Goal: Task Accomplishment & Management: Complete application form

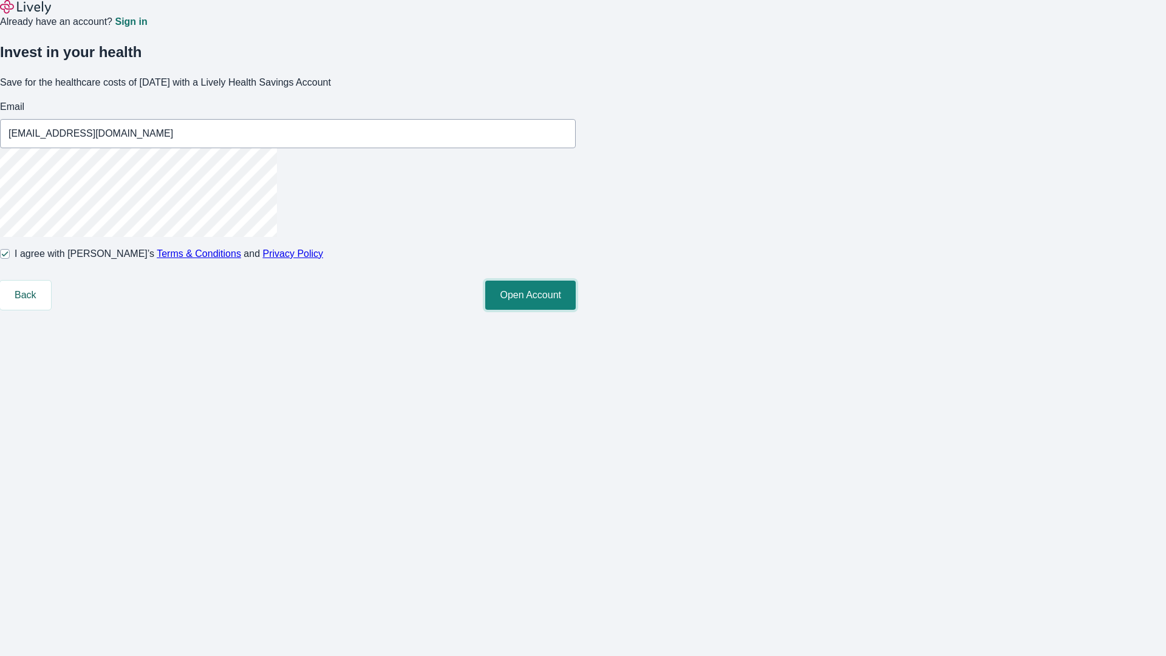
click at [576, 310] on button "Open Account" at bounding box center [530, 295] width 91 height 29
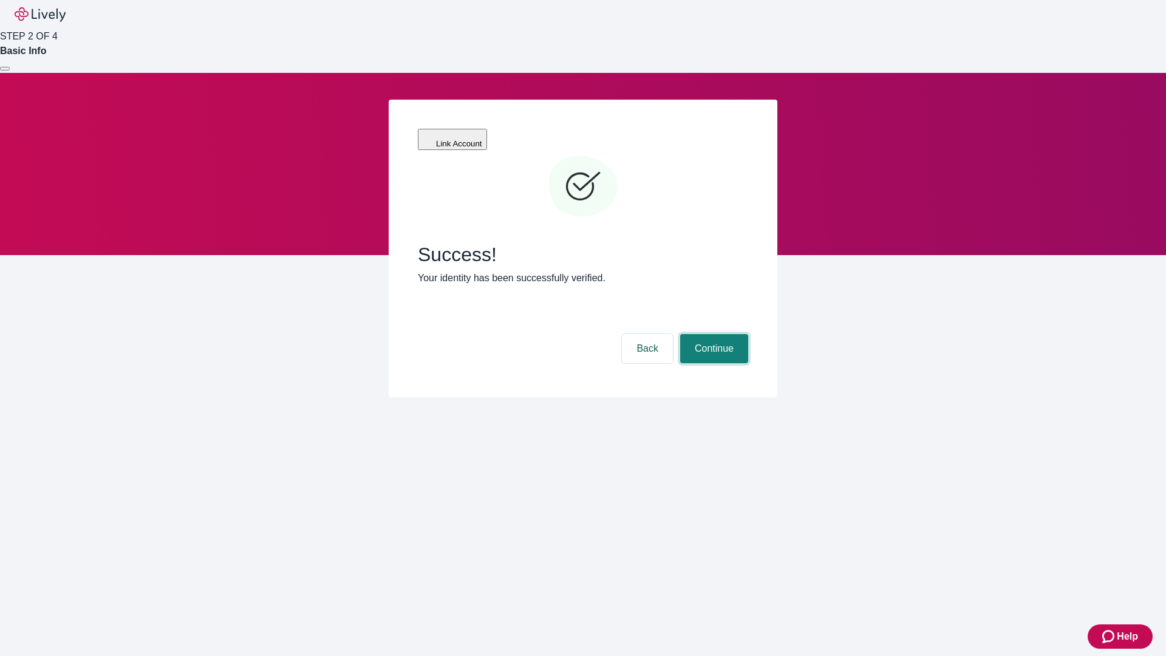
click at [712, 334] on button "Continue" at bounding box center [714, 348] width 68 height 29
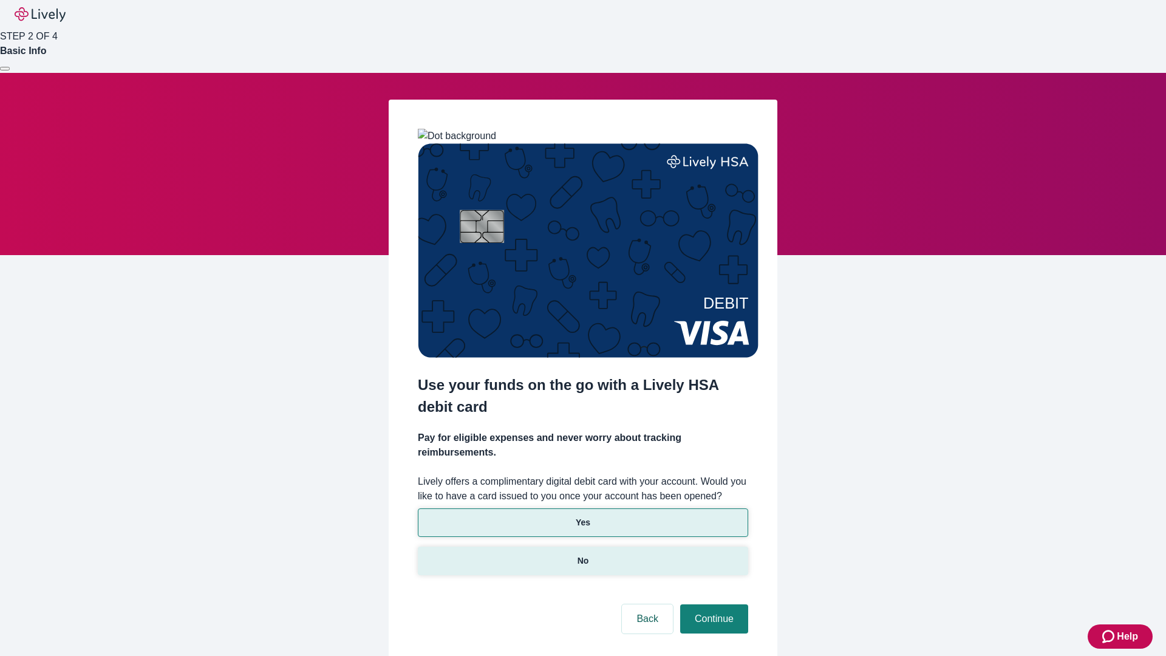
click at [582, 555] on p "No" at bounding box center [584, 561] width 12 height 13
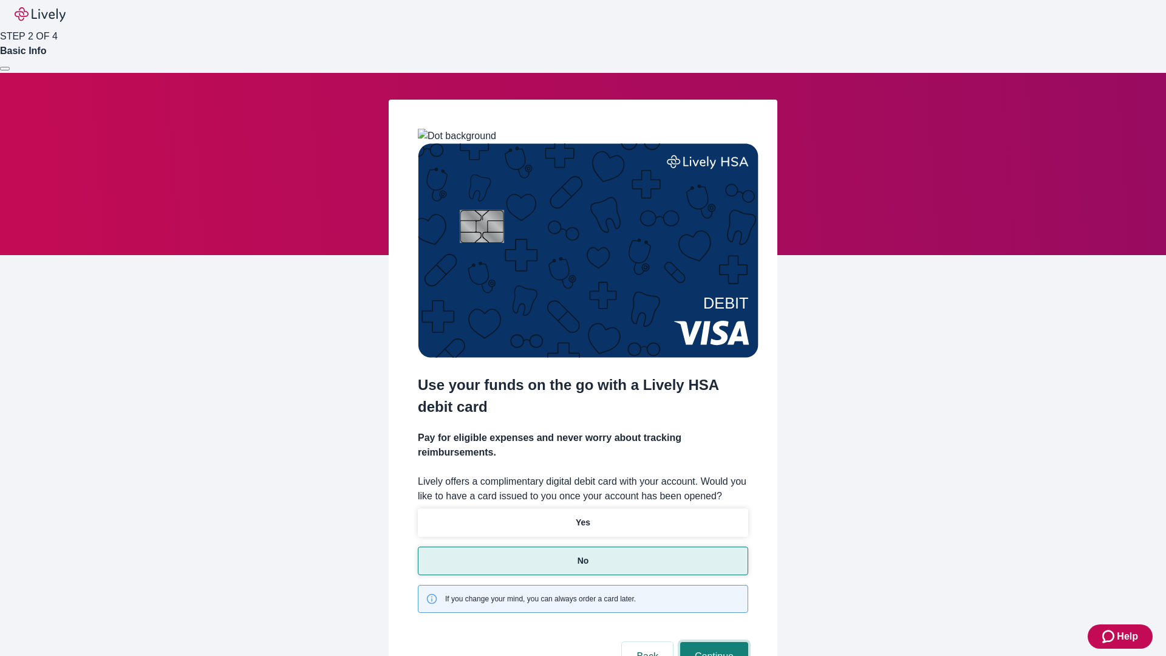
click at [712, 642] on button "Continue" at bounding box center [714, 656] width 68 height 29
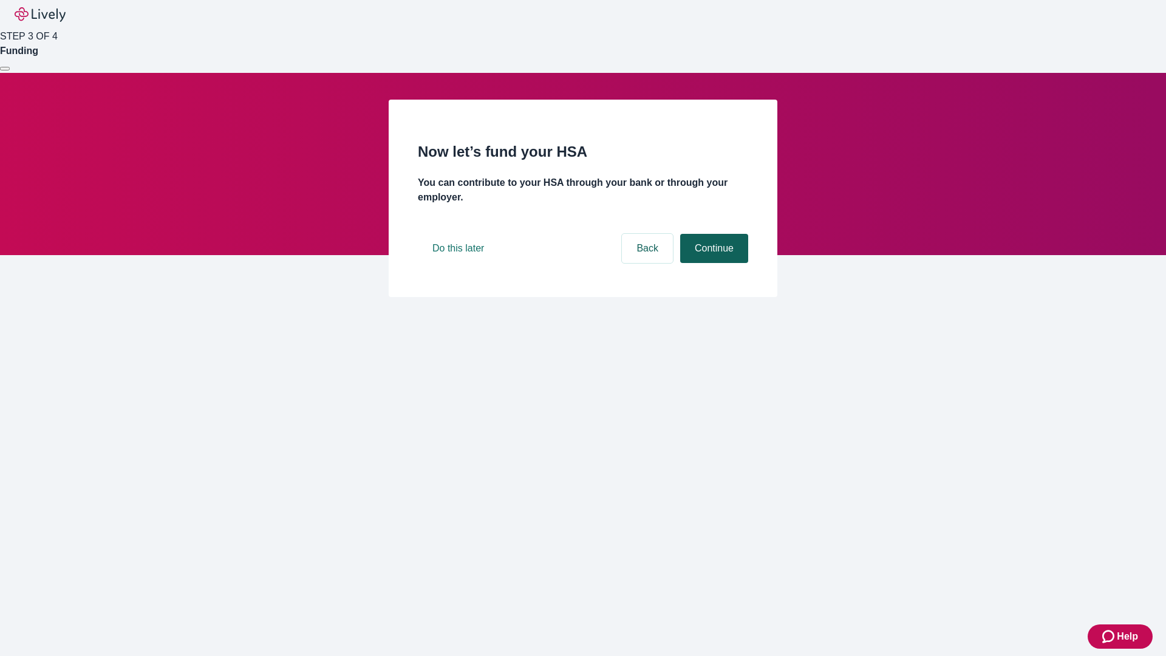
click at [712, 263] on button "Continue" at bounding box center [714, 248] width 68 height 29
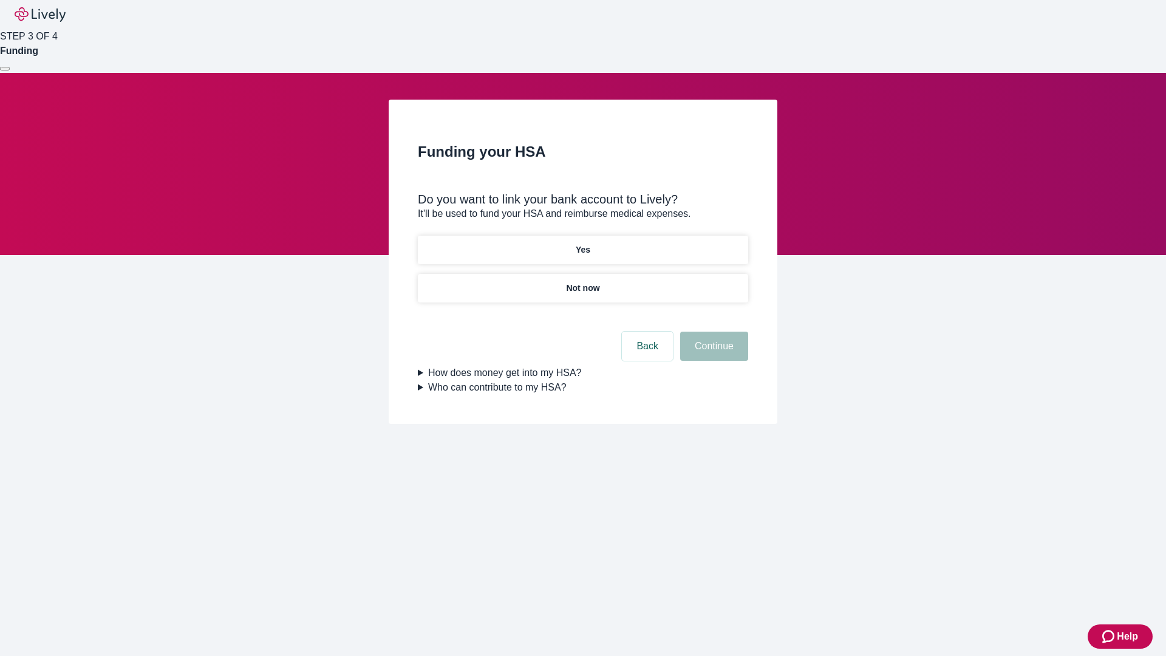
click at [582, 244] on p "Yes" at bounding box center [583, 250] width 15 height 13
click at [712, 332] on button "Continue" at bounding box center [714, 346] width 68 height 29
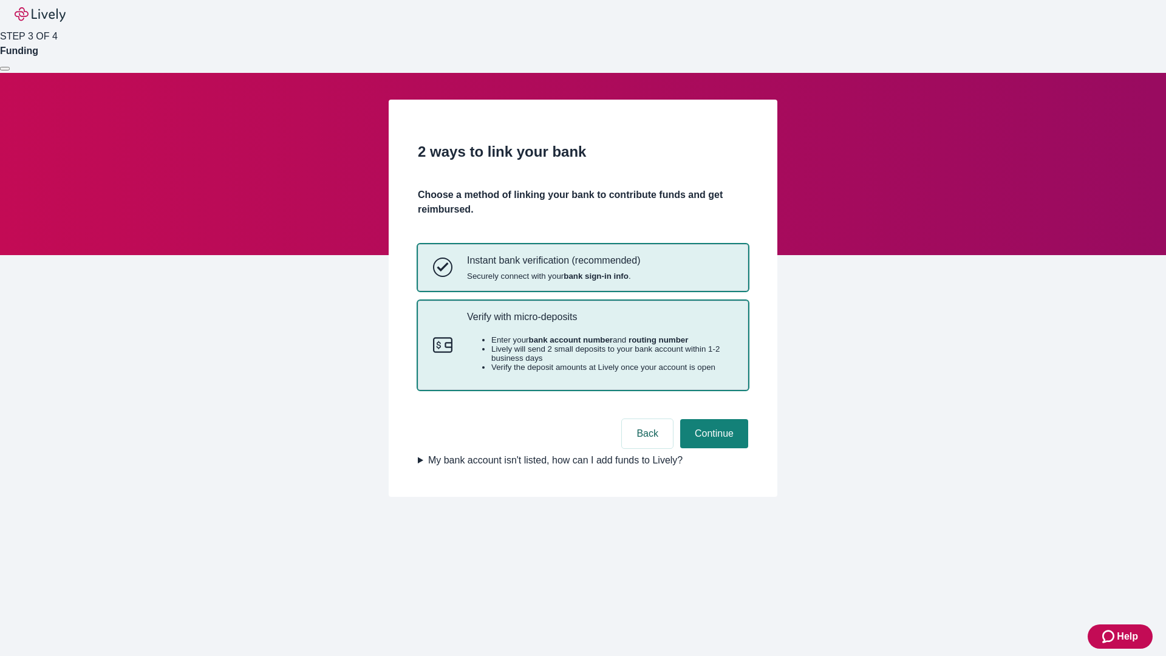
click at [599, 323] on p "Verify with micro-deposits" at bounding box center [600, 317] width 266 height 12
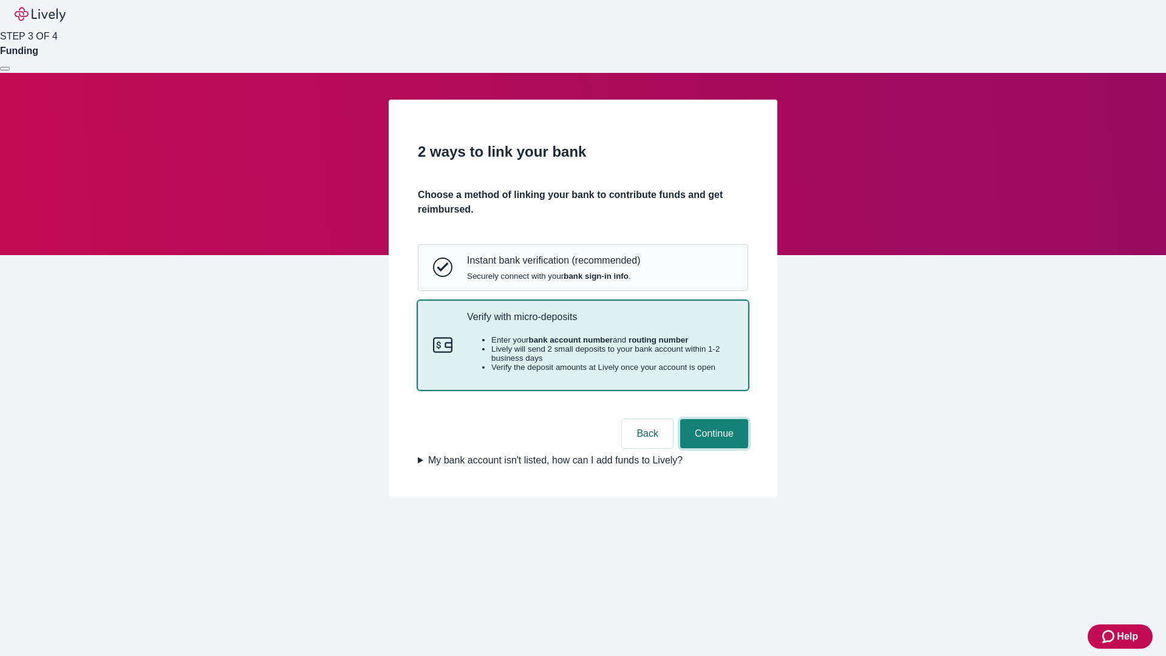
click at [712, 448] on button "Continue" at bounding box center [714, 433] width 68 height 29
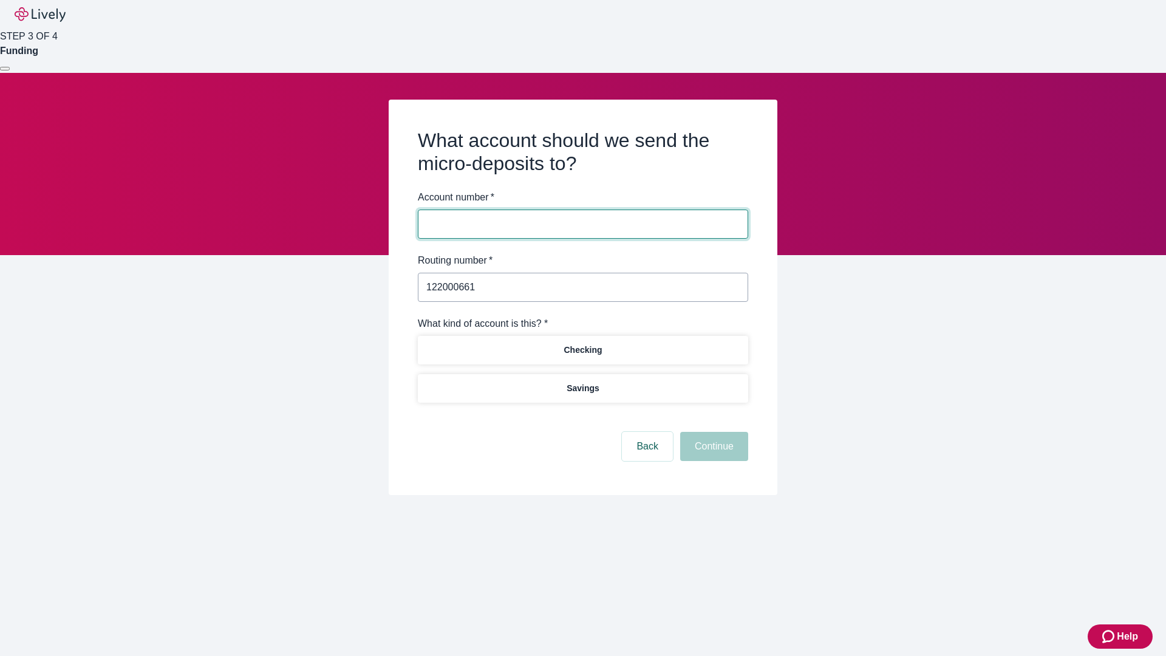
type input "122000661"
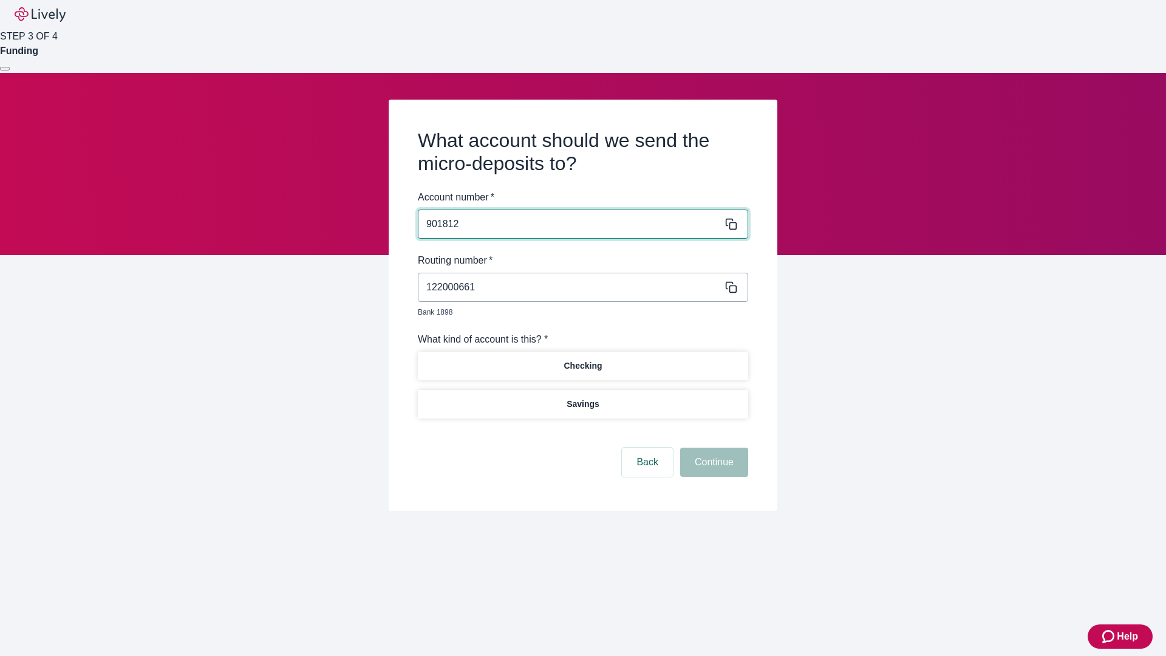
type input "901812"
click at [582, 360] on p "Checking" at bounding box center [583, 366] width 38 height 13
click at [712, 448] on button "Continue" at bounding box center [714, 462] width 68 height 29
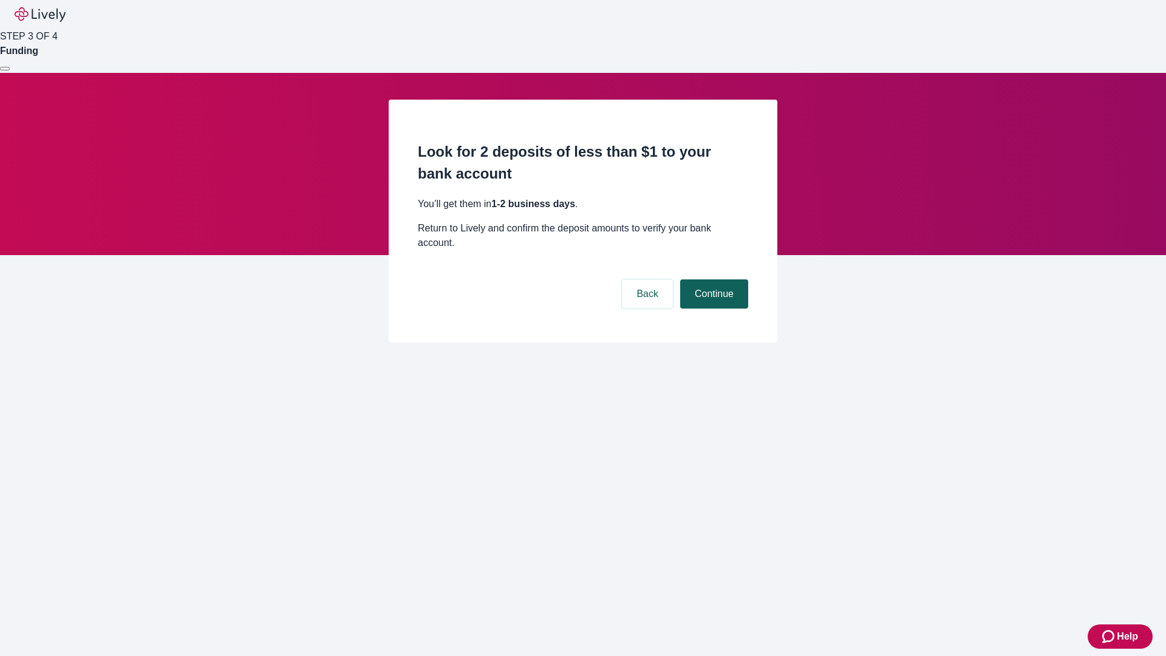
click at [712, 279] on button "Continue" at bounding box center [714, 293] width 68 height 29
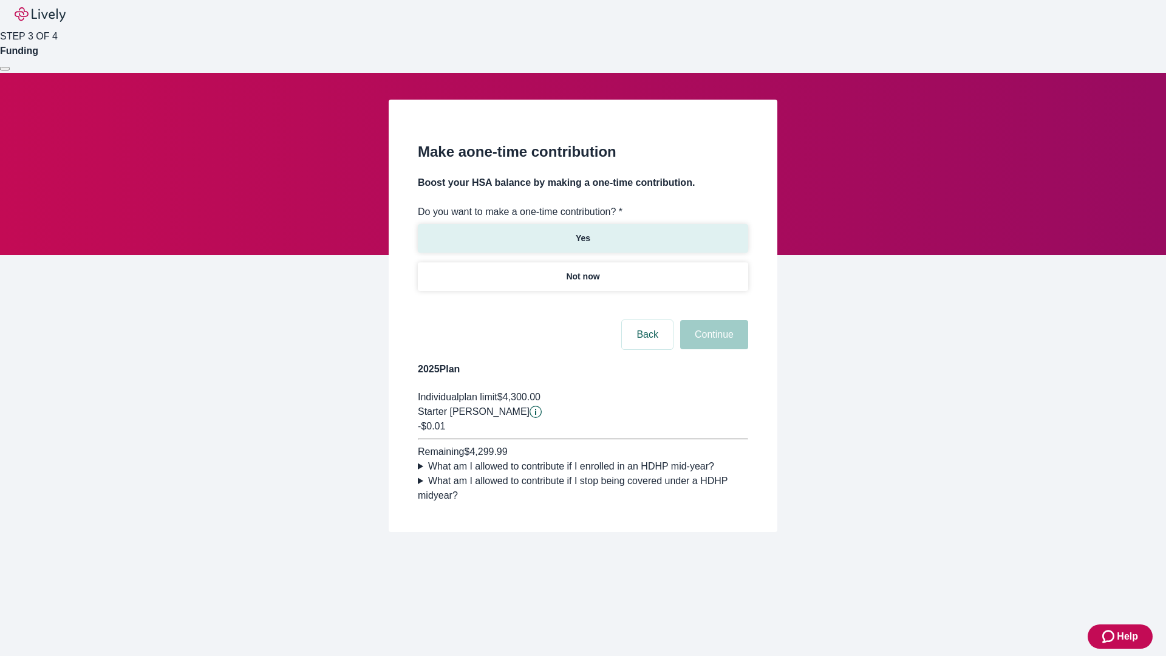
click at [582, 232] on p "Yes" at bounding box center [583, 238] width 15 height 13
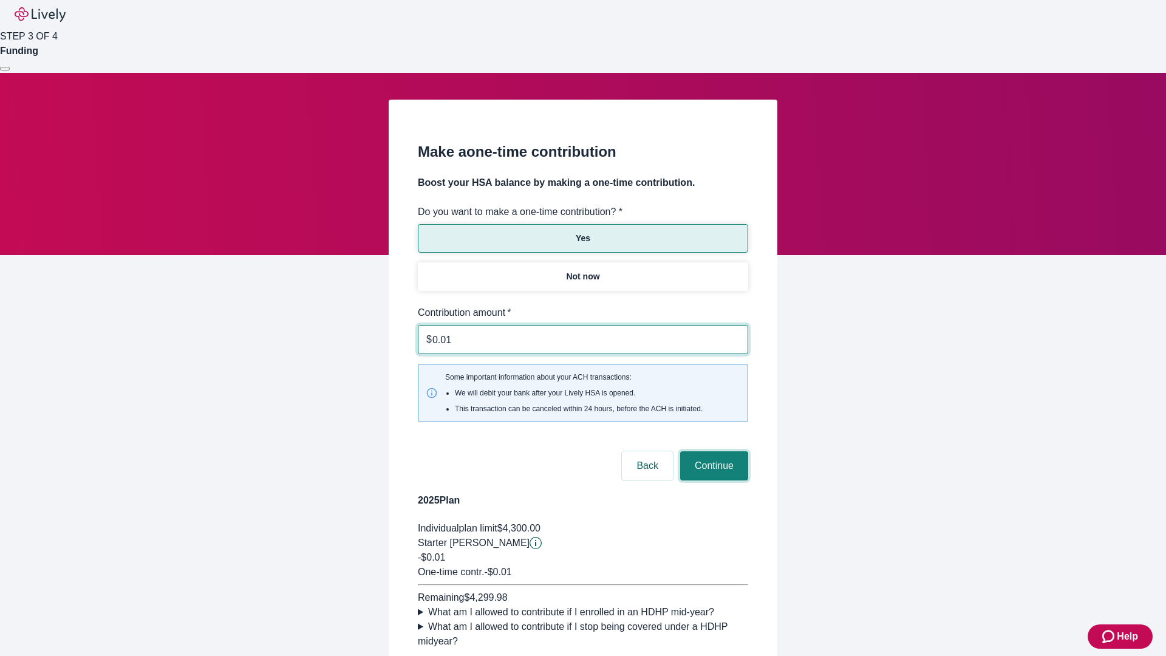
click at [712, 451] on button "Continue" at bounding box center [714, 465] width 68 height 29
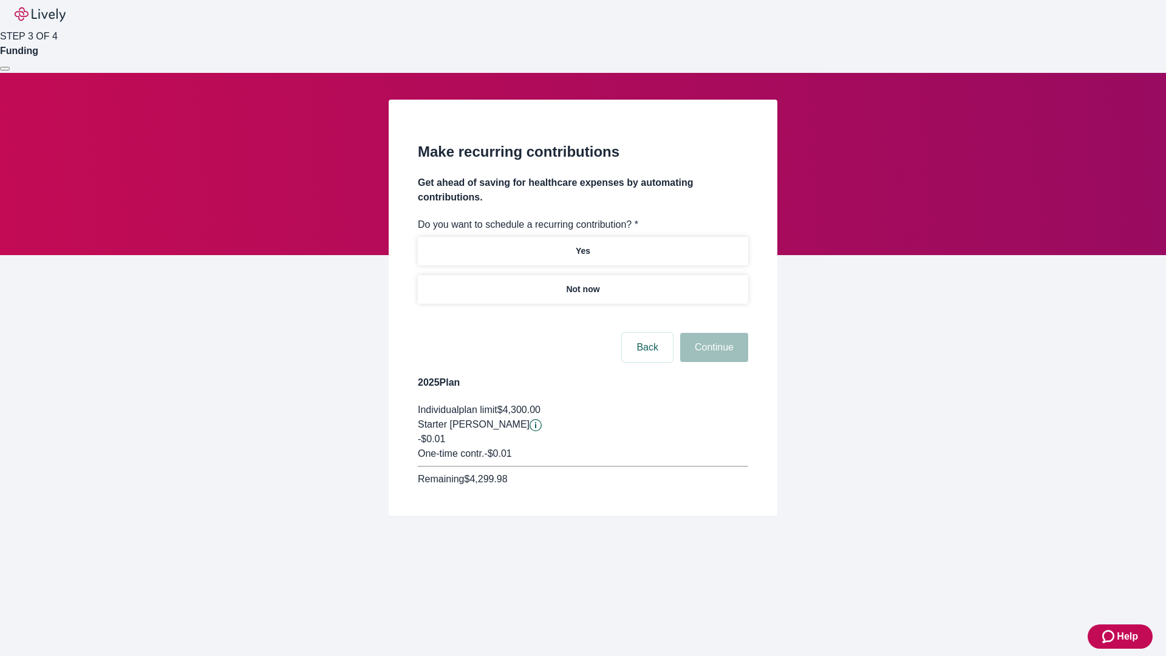
click at [582, 283] on p "Not now" at bounding box center [582, 289] width 33 height 13
click at [712, 333] on button "Continue" at bounding box center [714, 347] width 68 height 29
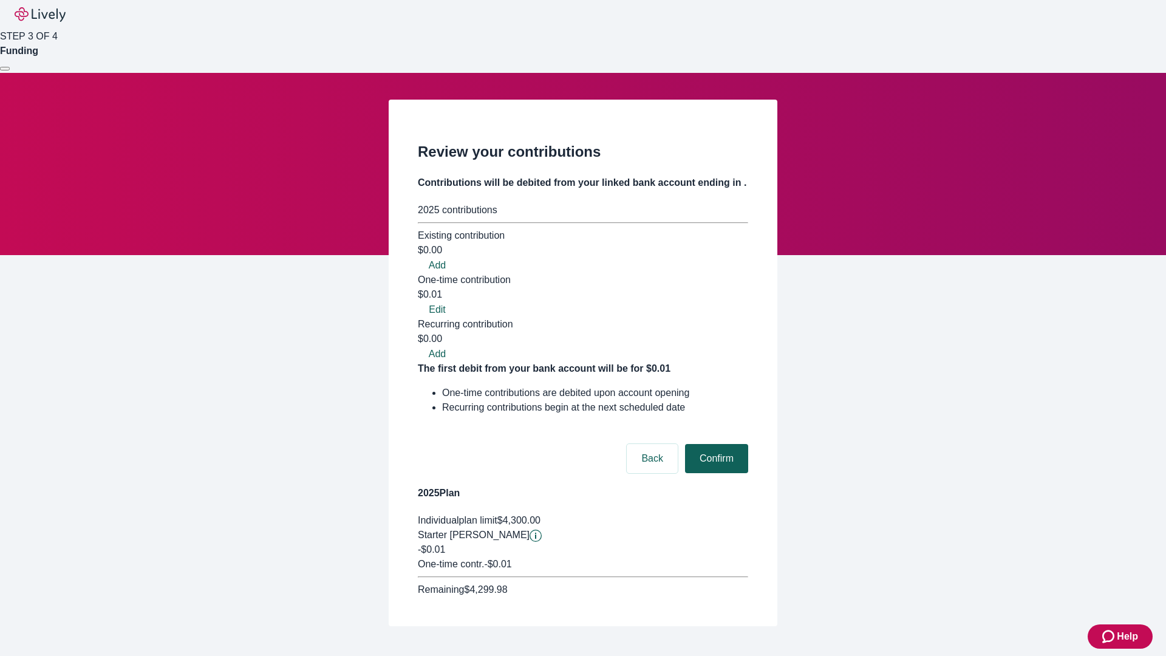
click at [715, 444] on button "Confirm" at bounding box center [716, 458] width 63 height 29
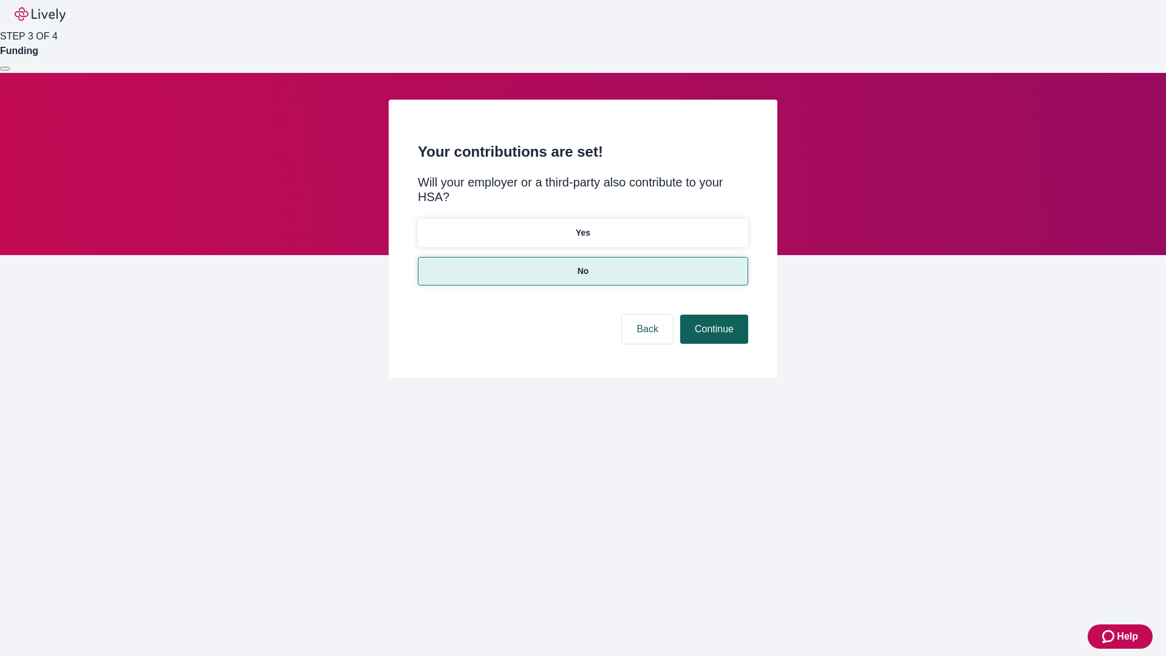
click at [712, 315] on button "Continue" at bounding box center [714, 329] width 68 height 29
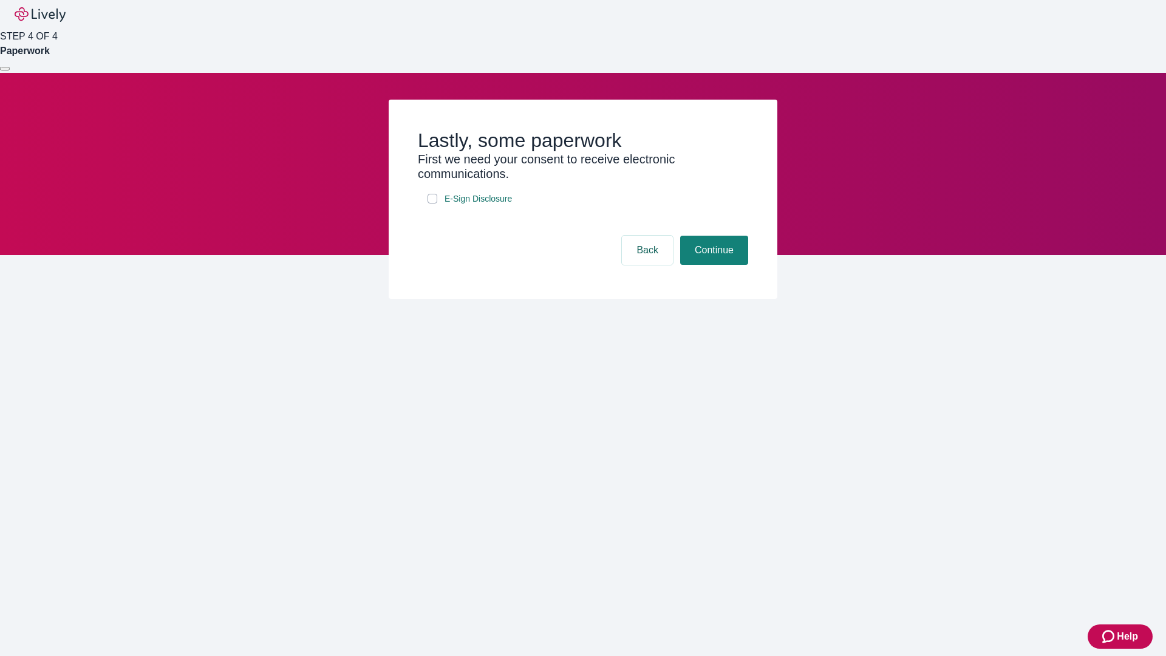
click at [432, 203] on input "E-Sign Disclosure" at bounding box center [433, 199] width 10 height 10
checkbox input "true"
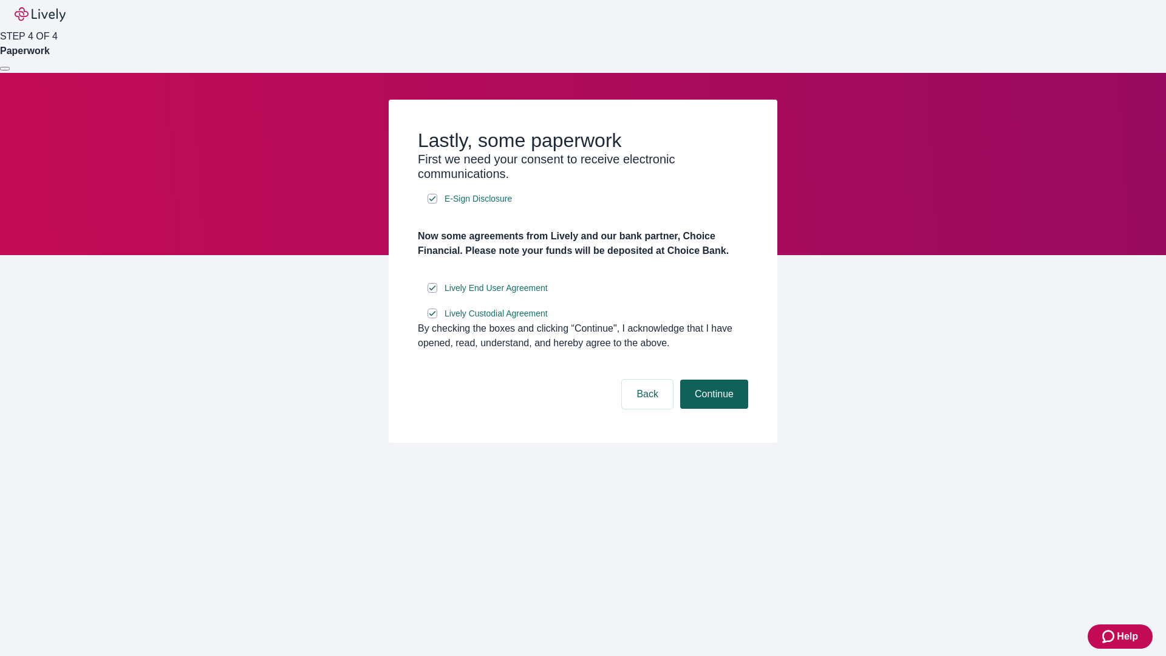
click at [712, 409] on button "Continue" at bounding box center [714, 394] width 68 height 29
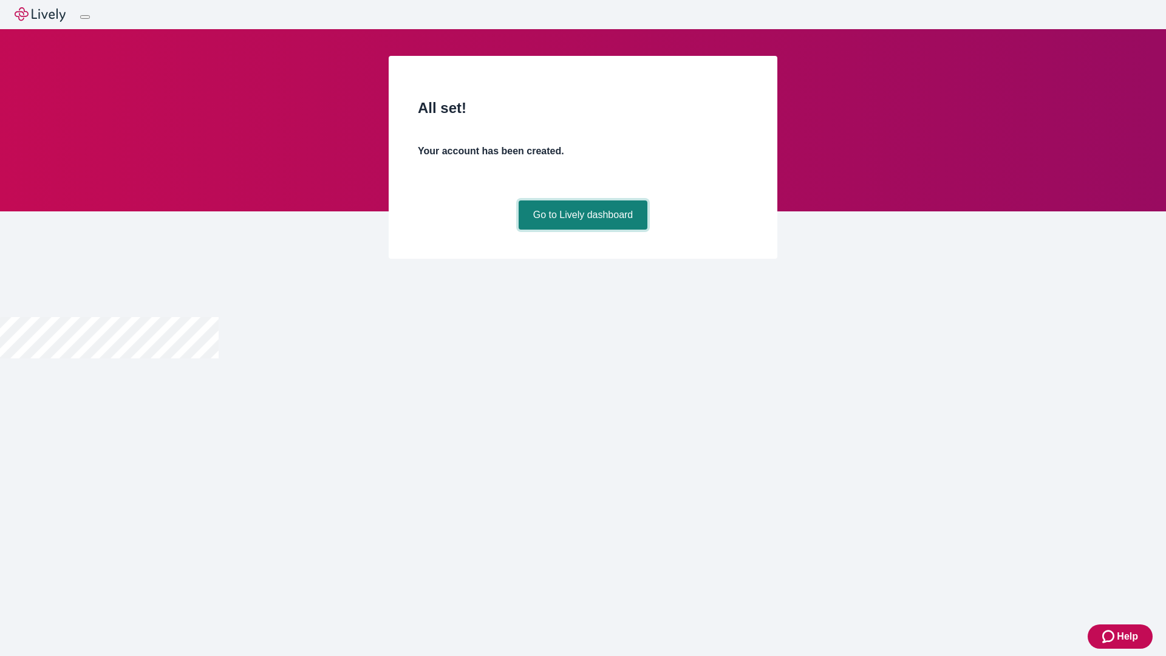
click at [582, 230] on link "Go to Lively dashboard" at bounding box center [583, 214] width 129 height 29
